Goal: Check status: Check status

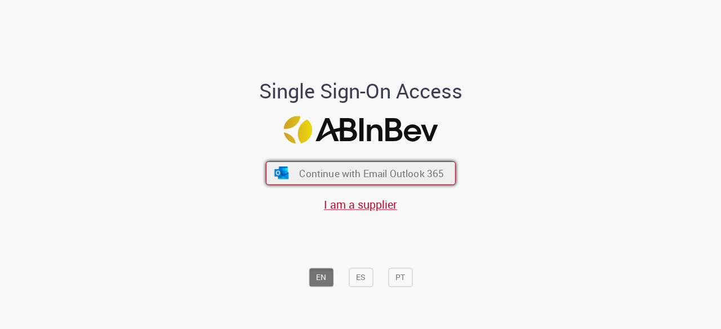
click at [431, 181] on button "Continue with Email Outlook 365" at bounding box center [361, 174] width 190 height 24
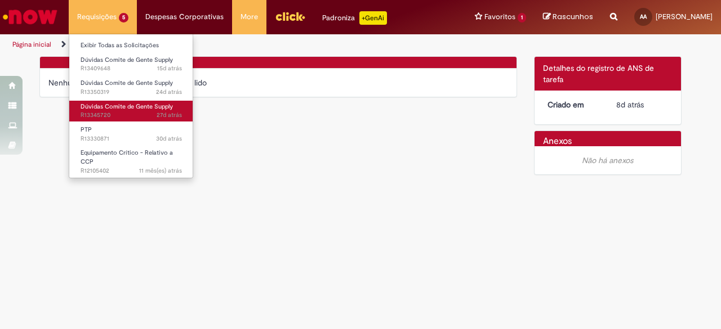
click at [110, 108] on span "Dúvidas Comite de Gente Supply" at bounding box center [127, 106] width 92 height 8
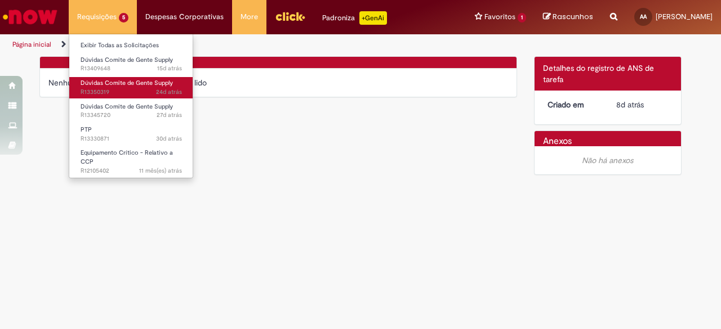
click at [142, 88] on span "24d atrás 24 dias atrás R13350319" at bounding box center [131, 92] width 101 height 9
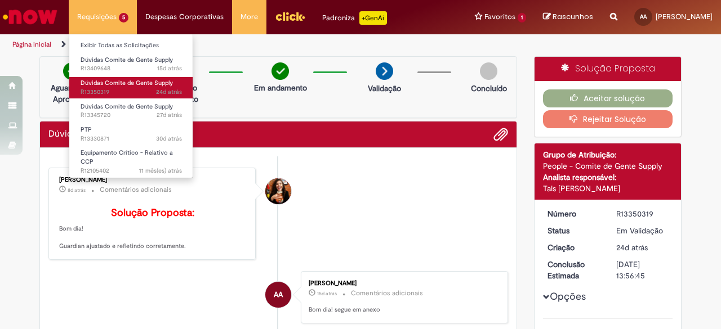
click at [127, 86] on span "Dúvidas Comite de Gente Supply" at bounding box center [127, 83] width 92 height 8
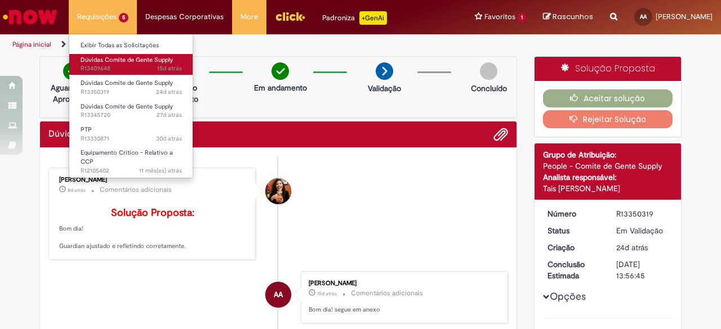
click at [108, 69] on span "15d atrás 15 dias atrás R13409648" at bounding box center [131, 68] width 101 height 9
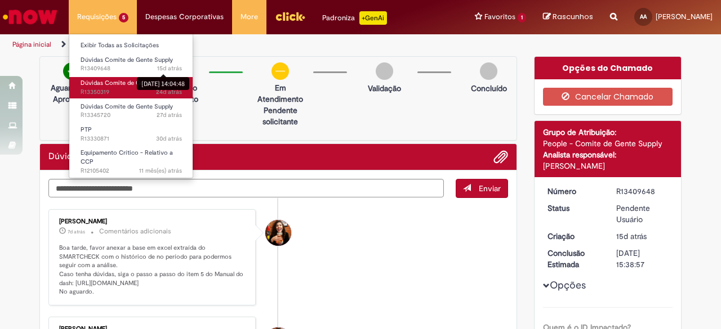
click at [105, 79] on span "Dúvidas Comite de Gente Supply" at bounding box center [127, 83] width 92 height 8
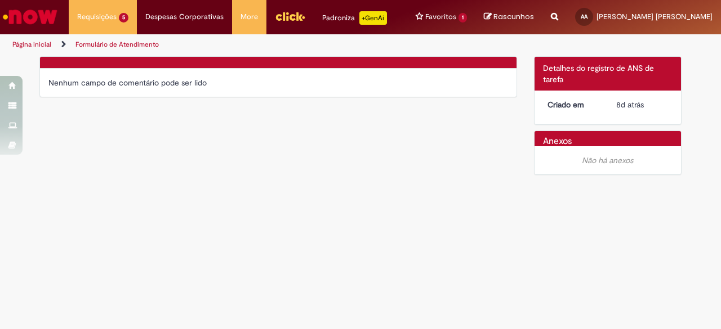
click at [287, 79] on div "Nenhum campo de comentário pode ser lido" at bounding box center [278, 82] width 460 height 11
